Goal: Share content

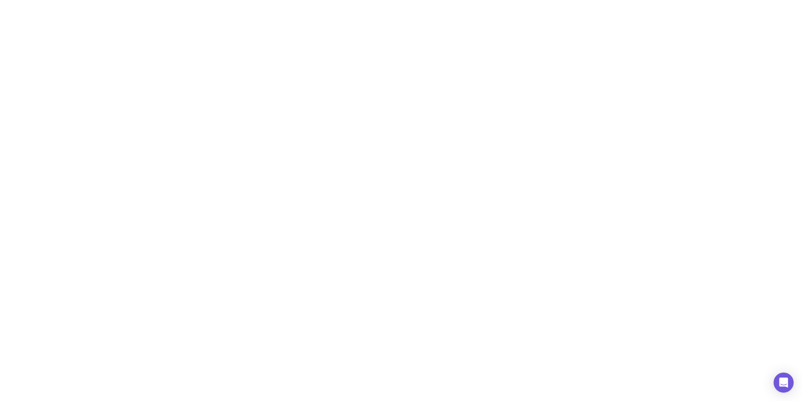
click at [196, 3] on html at bounding box center [401, 1] width 802 height 3
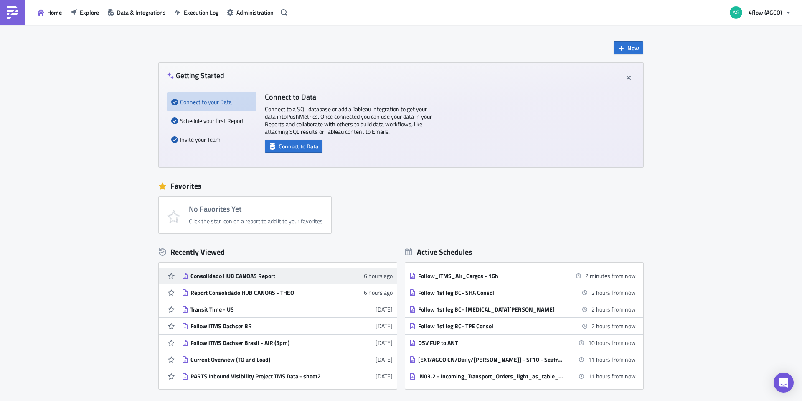
click at [252, 278] on div "Consolidado HUB CANOAS Report" at bounding box center [264, 276] width 146 height 8
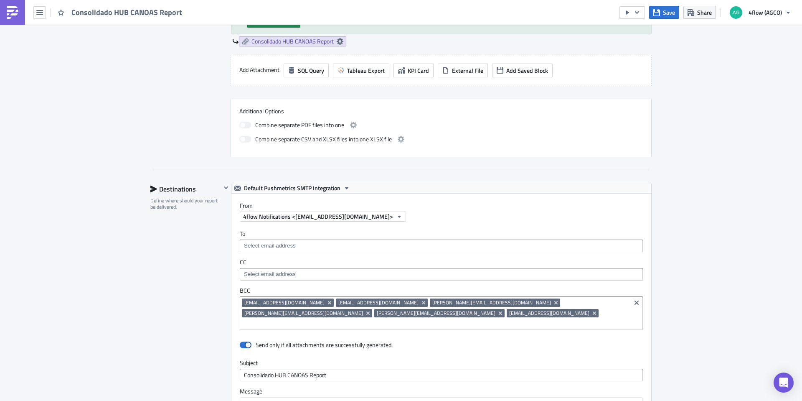
scroll to position [167, 0]
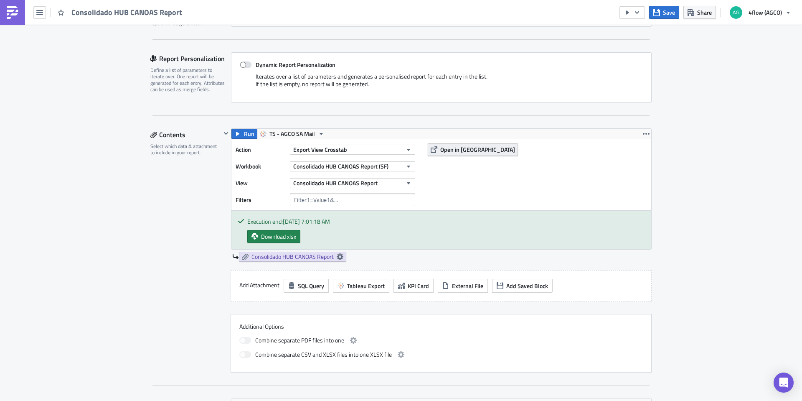
click at [461, 151] on span "Open in [GEOGRAPHIC_DATA]" at bounding box center [478, 149] width 75 height 9
click at [348, 196] on input "text" at bounding box center [352, 200] width 125 height 13
click at [343, 201] on input "text" at bounding box center [352, 200] width 125 height 13
click at [401, 185] on button "Consolidado HUB CANOAS Report" at bounding box center [352, 183] width 125 height 10
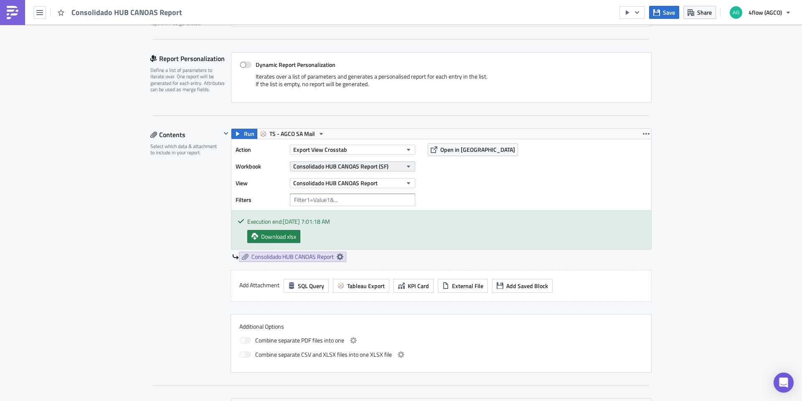
click at [397, 168] on button "Consolidado HUB CANOAS Report (SF)" at bounding box center [352, 166] width 125 height 10
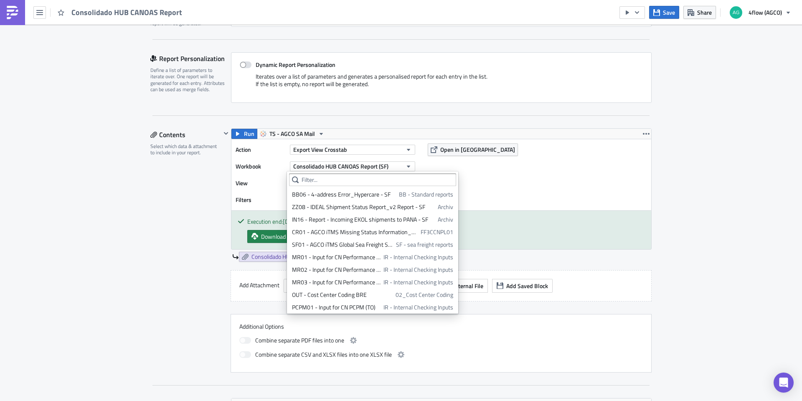
click at [520, 182] on div "Action Export View Crosstab Workbook Consolidado HUB CANOAS Report (SF) View Co…" at bounding box center [442, 174] width 420 height 71
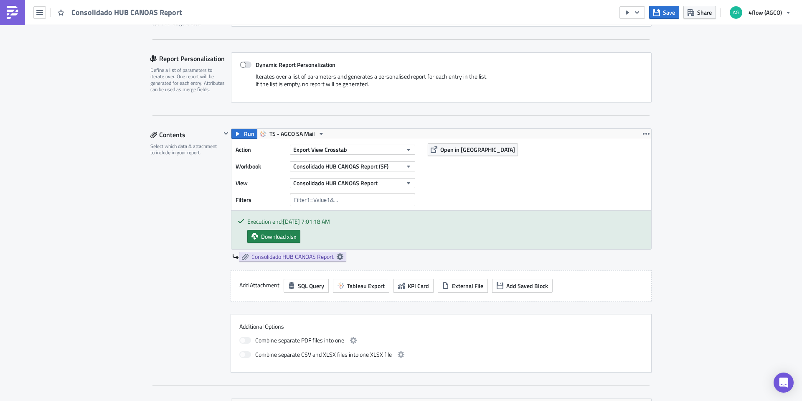
scroll to position [0, 0]
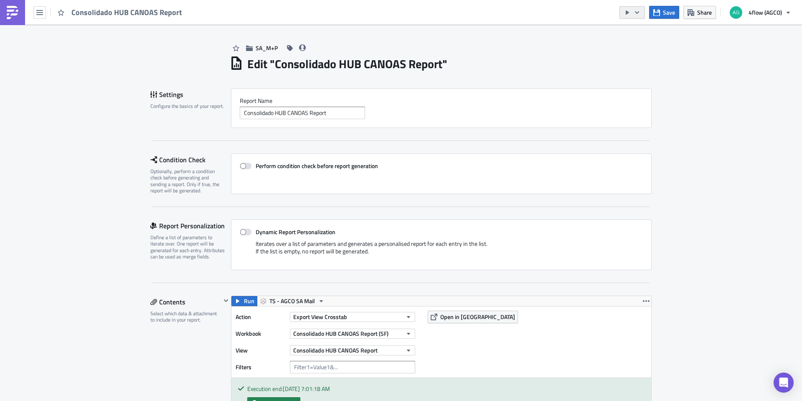
click at [642, 14] on button "button" at bounding box center [632, 12] width 25 height 13
click at [657, 37] on div "Send Just to Me" at bounding box center [658, 33] width 65 height 8
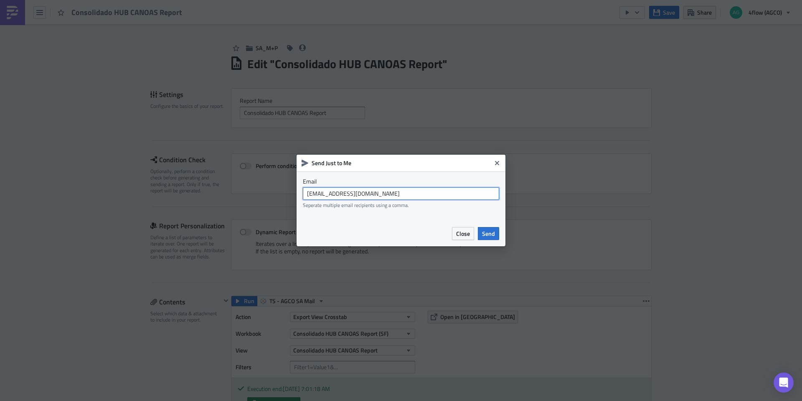
drag, startPoint x: 418, startPoint y: 194, endPoint x: 252, endPoint y: 206, distance: 165.5
click at [254, 206] on div "Send Just to Me Email [EMAIL_ADDRESS][DOMAIN_NAME] Seperate multiple email reci…" at bounding box center [401, 200] width 802 height 401
type input "[EMAIL_ADDRESS][DOMAIN_NAME]"
click at [497, 232] on button "Send" at bounding box center [488, 233] width 21 height 13
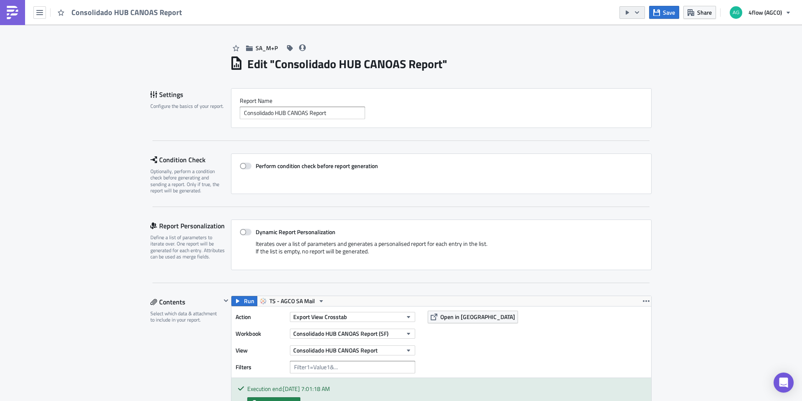
click at [628, 9] on icon "button" at bounding box center [627, 12] width 7 height 7
click at [637, 45] on div "Run Report" at bounding box center [658, 46] width 65 height 8
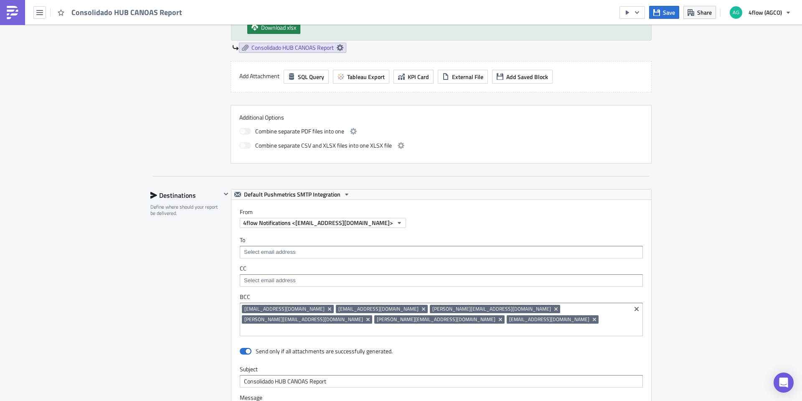
scroll to position [418, 0]
